Goal: Task Accomplishment & Management: Use online tool/utility

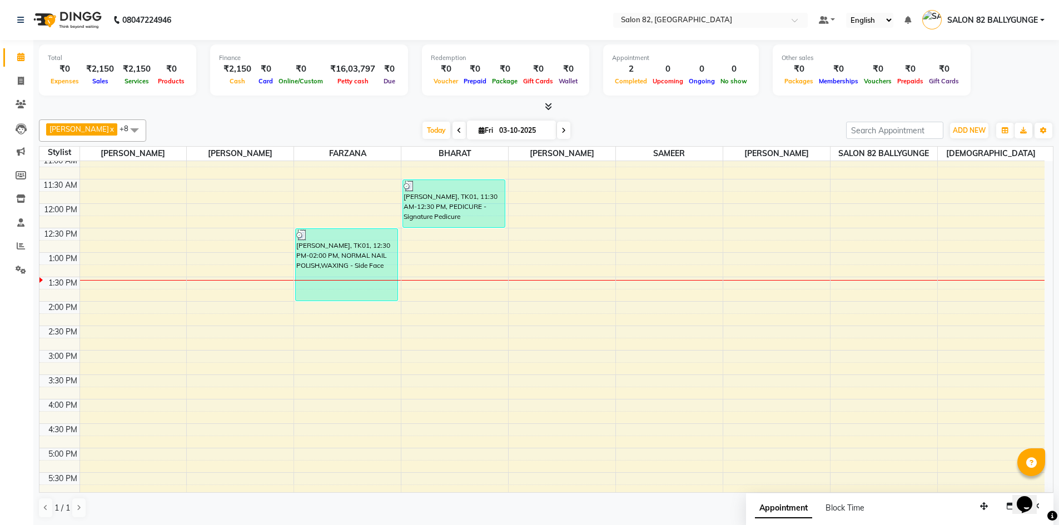
scroll to position [137, 0]
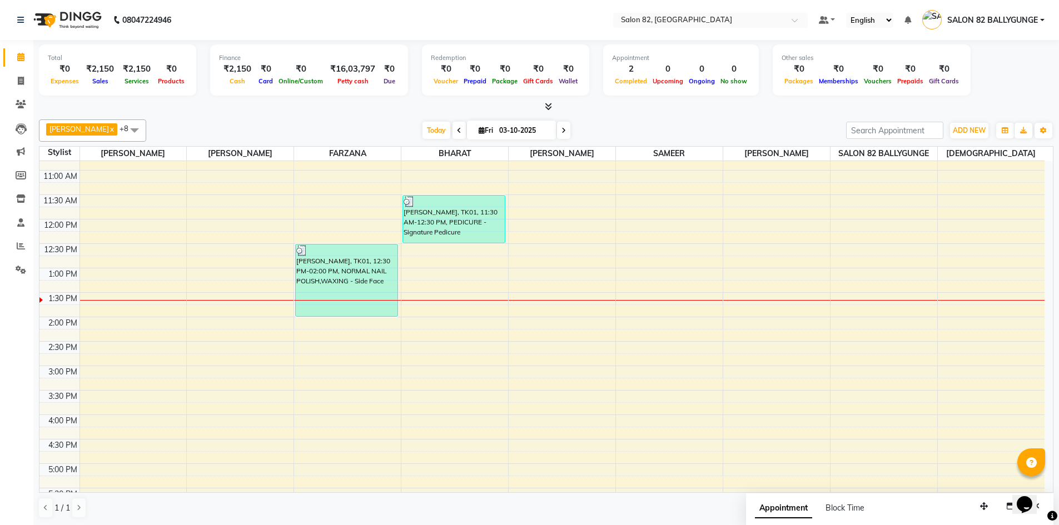
click at [476, 133] on span "Fri" at bounding box center [486, 130] width 20 height 8
select select "10"
select select "2025"
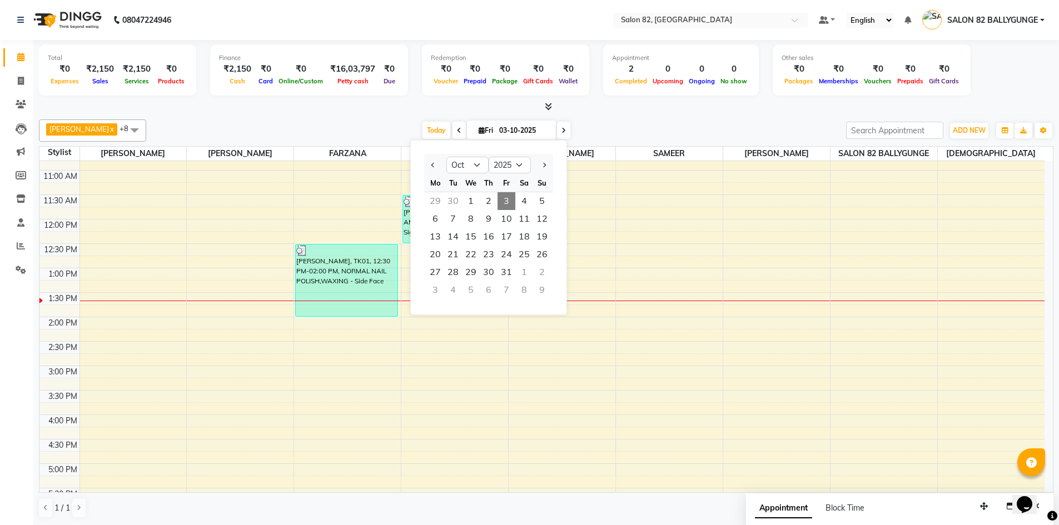
click at [449, 198] on div "30" at bounding box center [453, 201] width 18 height 18
type input "[DATE]"
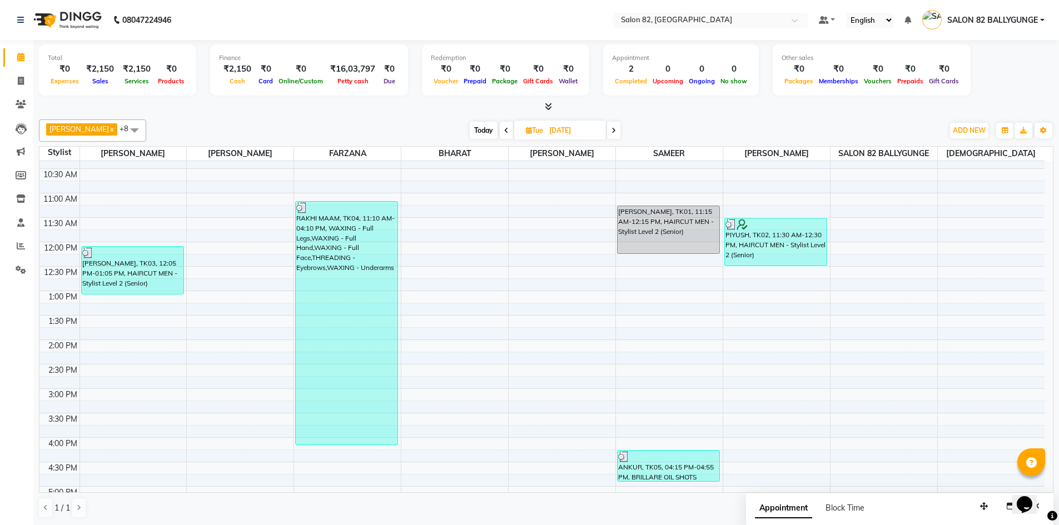
scroll to position [134, 0]
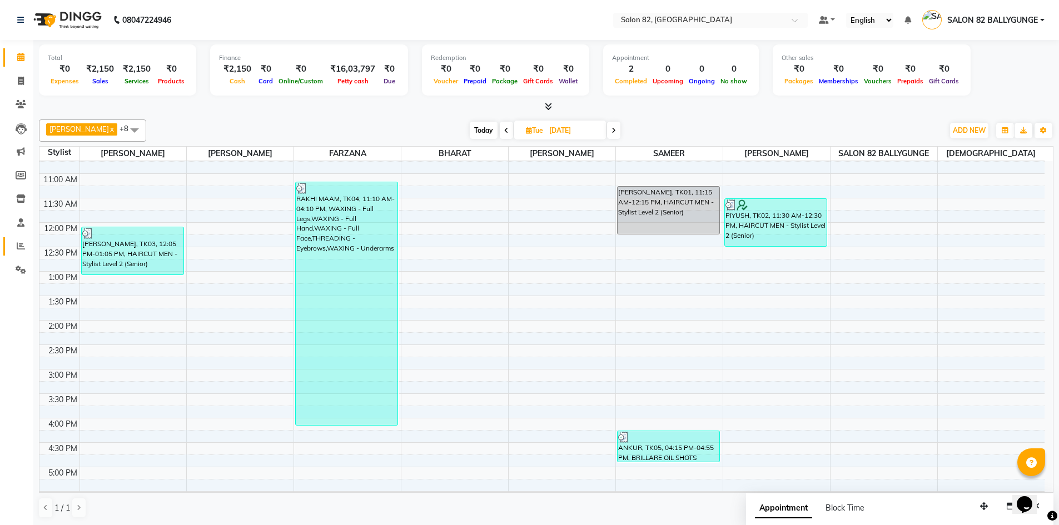
click at [20, 238] on link "Reports" at bounding box center [16, 246] width 27 height 18
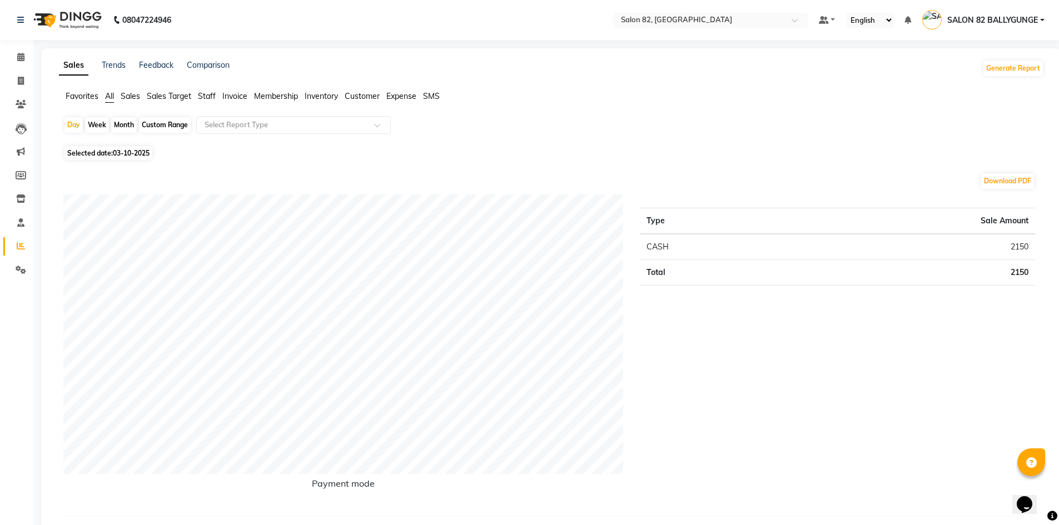
click at [202, 97] on span "Staff" at bounding box center [207, 96] width 18 height 10
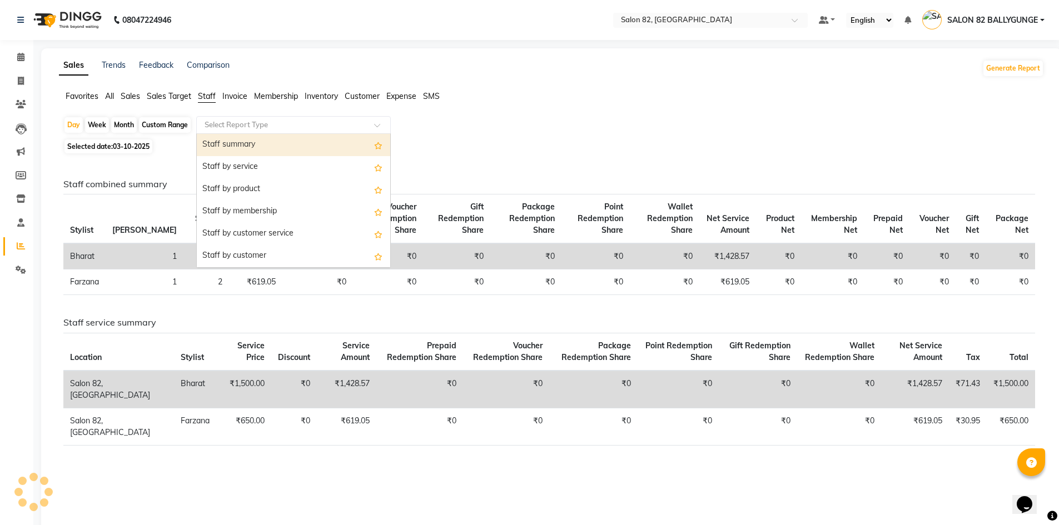
click at [219, 124] on input "text" at bounding box center [282, 124] width 160 height 11
click at [223, 141] on div "Staff summary" at bounding box center [293, 145] width 193 height 22
select select "full_report"
select select "csv"
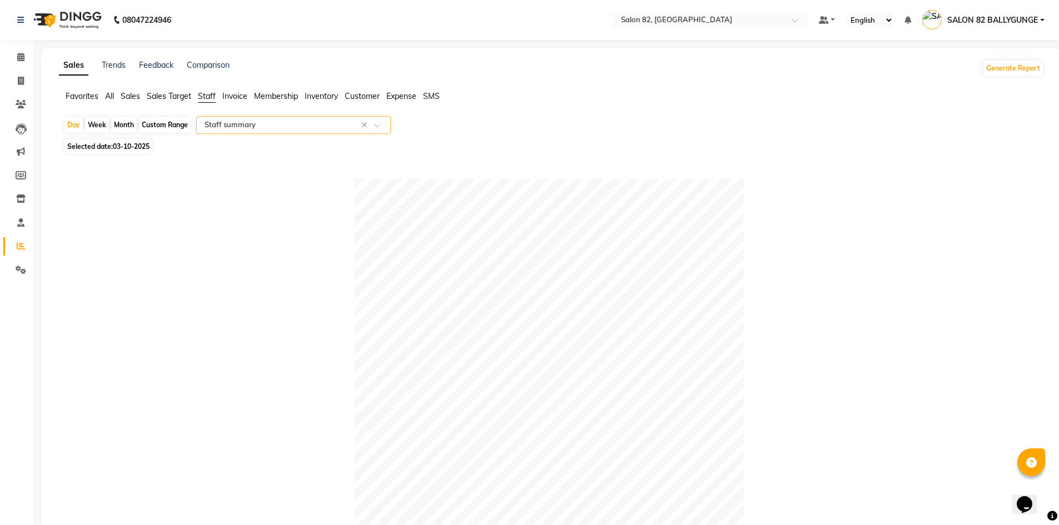
click at [156, 122] on div "Custom Range" at bounding box center [165, 125] width 52 height 16
select select "10"
select select "2025"
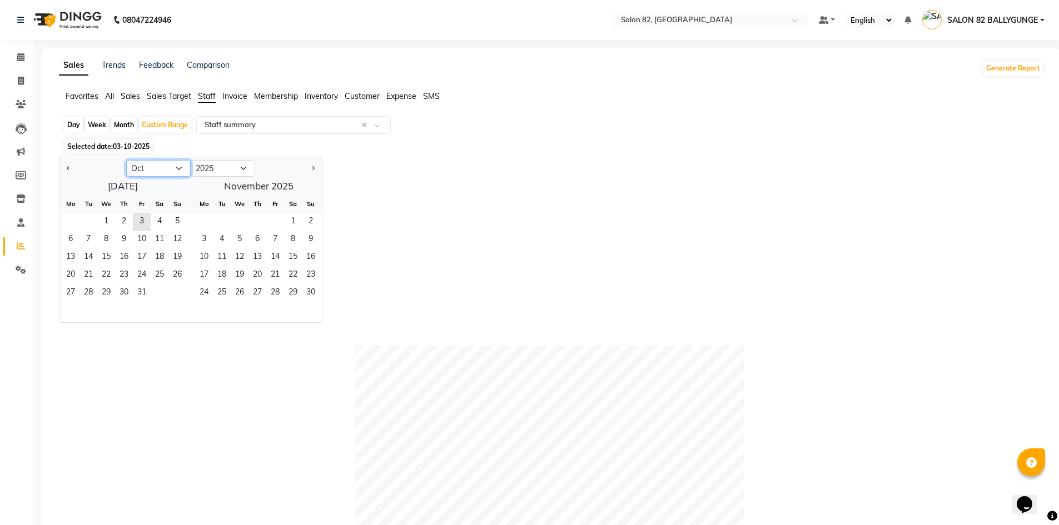
click at [153, 170] on select "Jan Feb Mar Apr May Jun [DATE] Aug Sep Oct Nov Dec" at bounding box center [158, 168] width 64 height 17
select select "9"
click at [126, 160] on select "Jan Feb Mar Apr May Jun [DATE] Aug Sep Oct Nov Dec" at bounding box center [158, 168] width 64 height 17
click at [72, 218] on span "1" at bounding box center [71, 222] width 18 height 18
click at [89, 291] on span "30" at bounding box center [88, 294] width 18 height 18
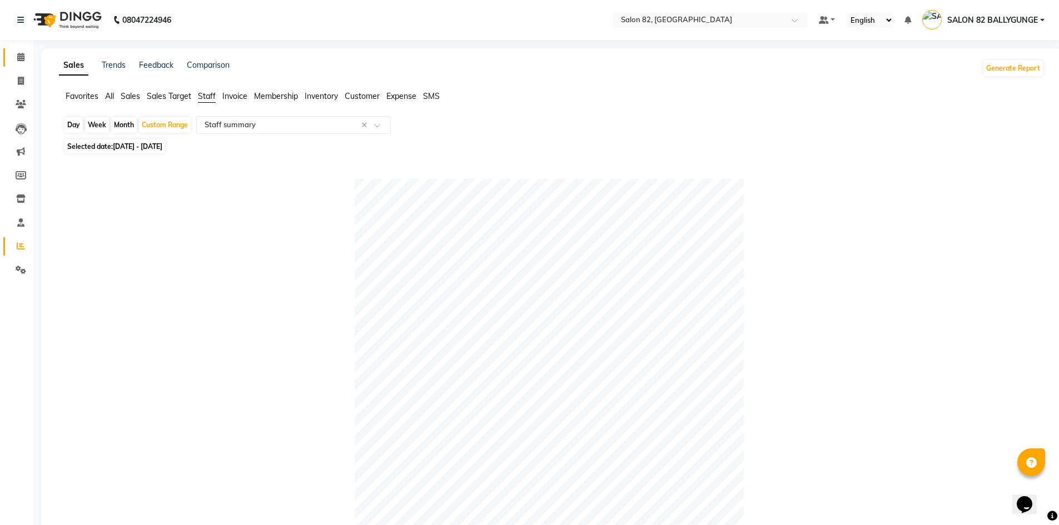
click at [22, 51] on link "Calendar" at bounding box center [16, 57] width 27 height 18
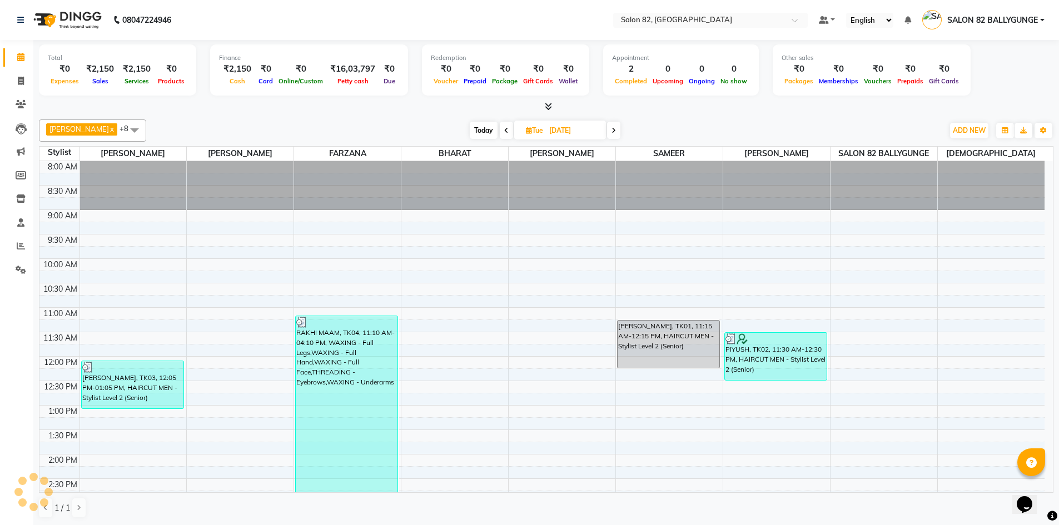
click at [471, 129] on span "Today" at bounding box center [484, 130] width 28 height 17
type input "03-10-2025"
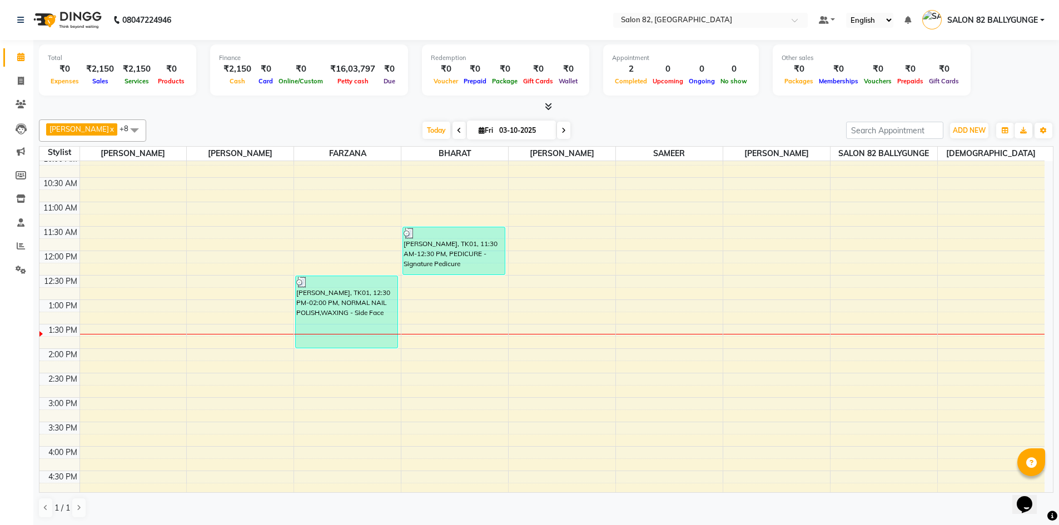
scroll to position [78, 0]
